Goal: Information Seeking & Learning: Learn about a topic

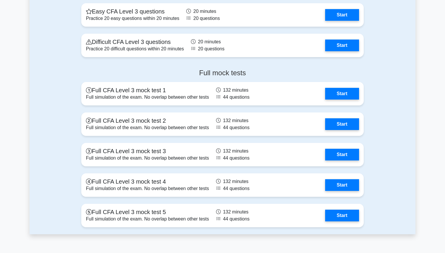
scroll to position [912, 0]
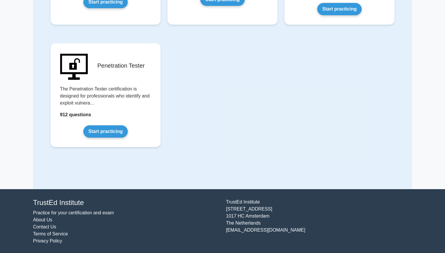
scroll to position [1263, 0]
